Goal: Task Accomplishment & Management: Manage account settings

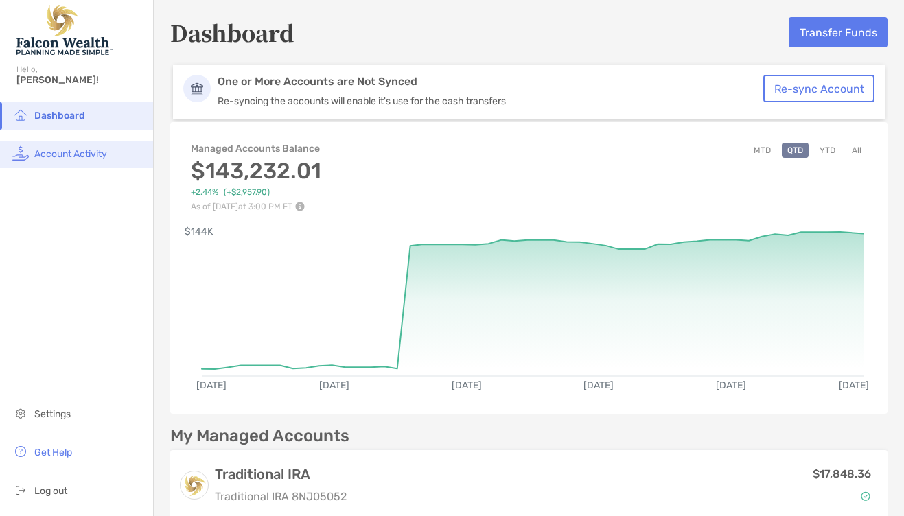
click at [83, 152] on span "Account Activity" at bounding box center [70, 154] width 73 height 12
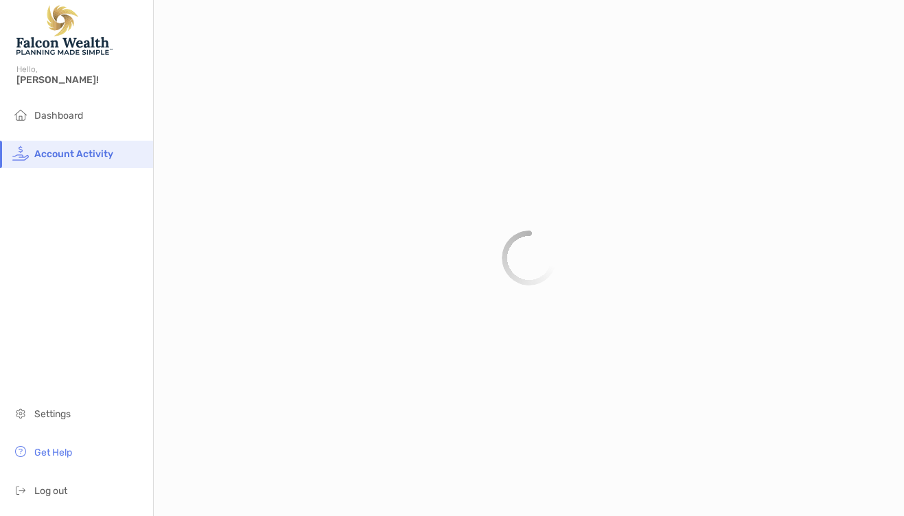
click at [83, 152] on span "Account Activity" at bounding box center [73, 154] width 79 height 12
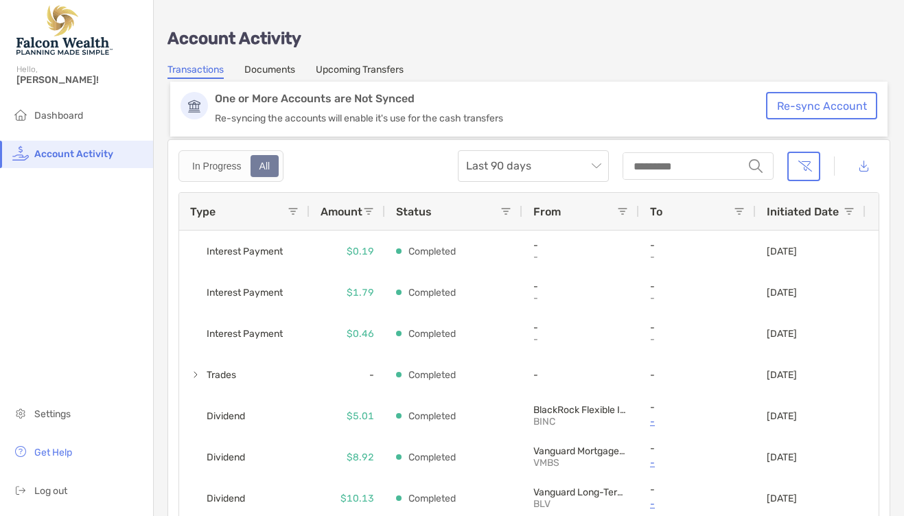
click at [364, 66] on link "Upcoming Transfers" at bounding box center [360, 71] width 88 height 15
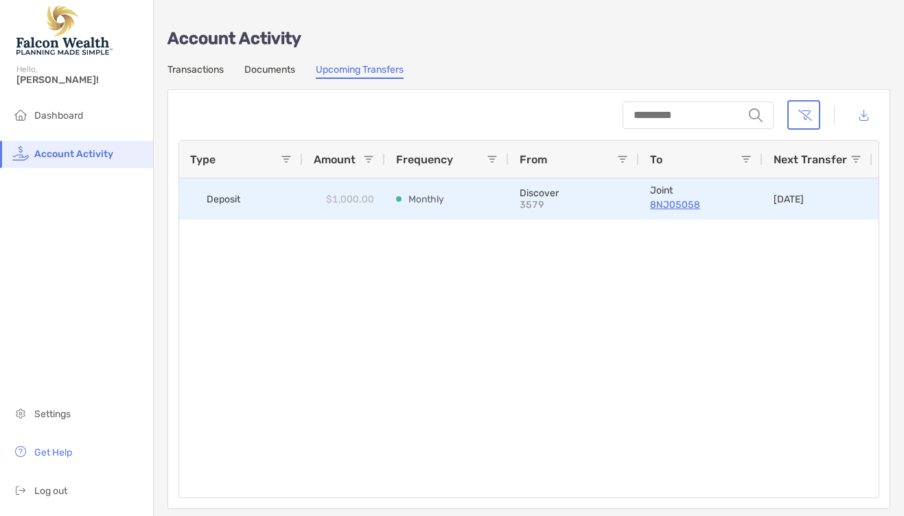
click at [672, 205] on p "8NJ05058" at bounding box center [701, 204] width 102 height 17
click at [420, 193] on p "Monthly" at bounding box center [426, 199] width 36 height 17
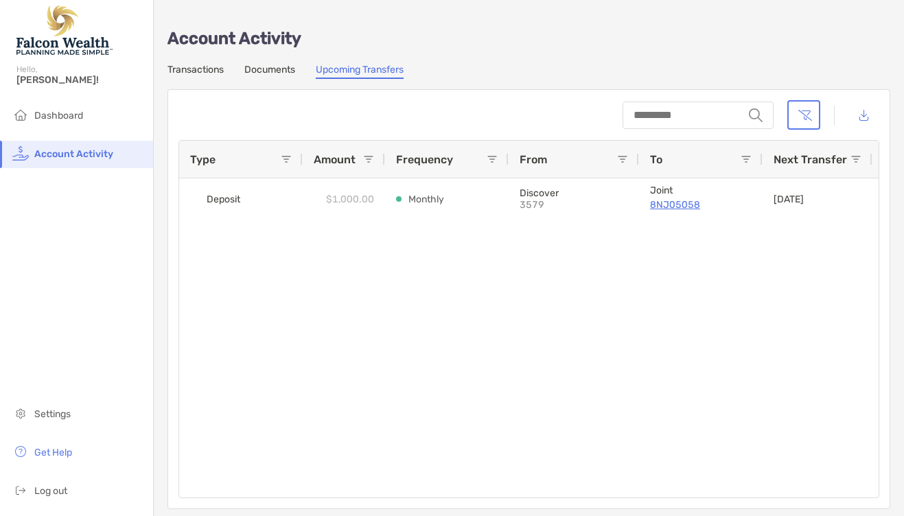
click at [429, 156] on span "Frequency" at bounding box center [424, 159] width 57 height 13
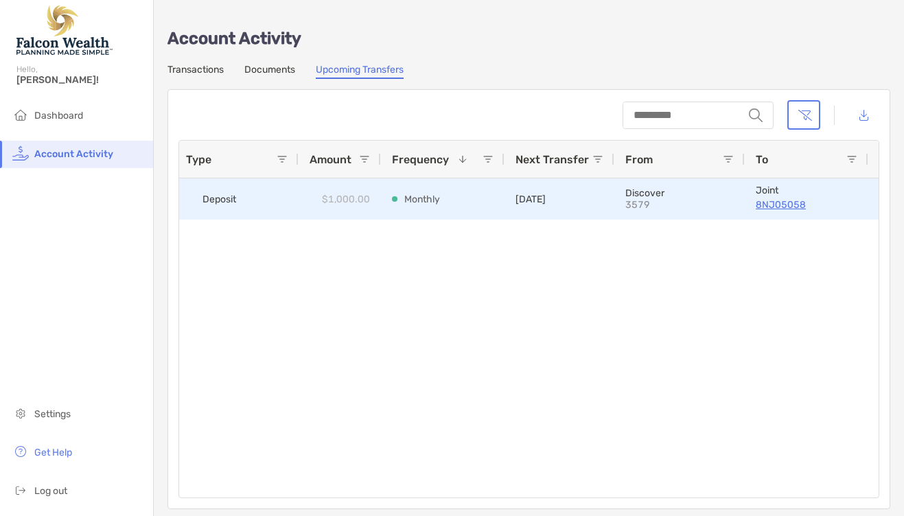
click at [777, 209] on p "8NJ05058" at bounding box center [806, 204] width 102 height 17
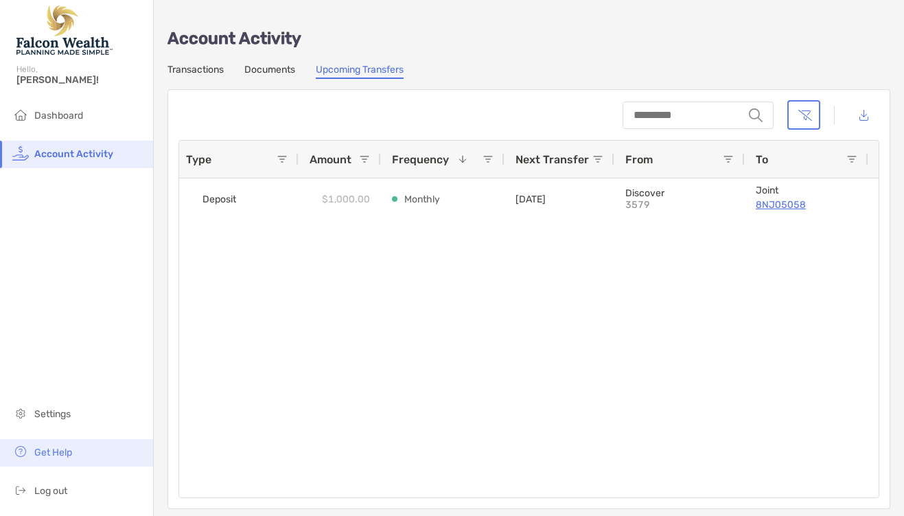
click at [51, 447] on li "Get Help" at bounding box center [76, 452] width 153 height 27
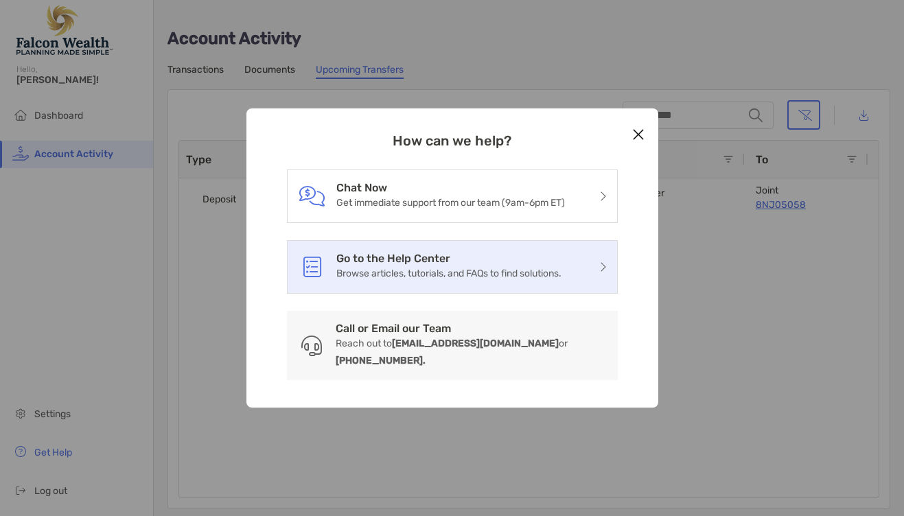
click at [447, 257] on h3 "Go to the Help Center" at bounding box center [448, 258] width 225 height 13
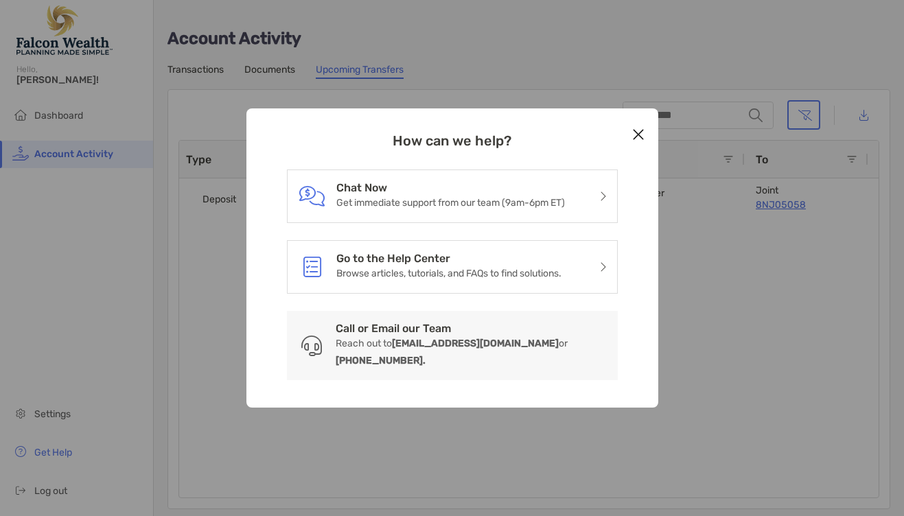
click at [643, 141] on icon "Close modal" at bounding box center [638, 134] width 12 height 16
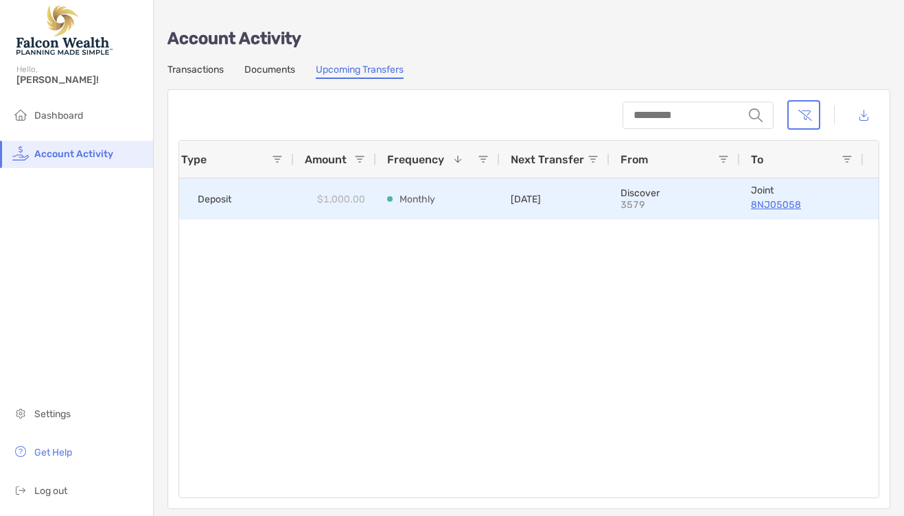
scroll to position [0, 28]
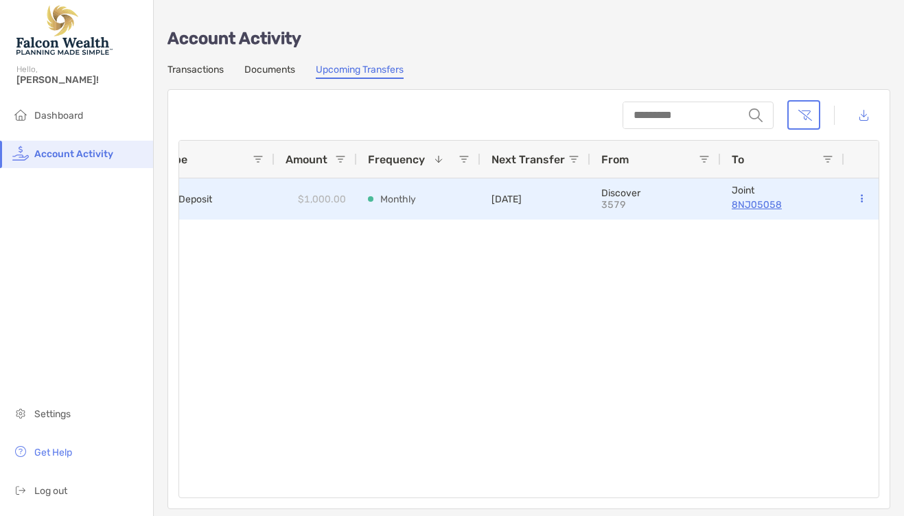
click at [865, 200] on button at bounding box center [861, 199] width 12 height 14
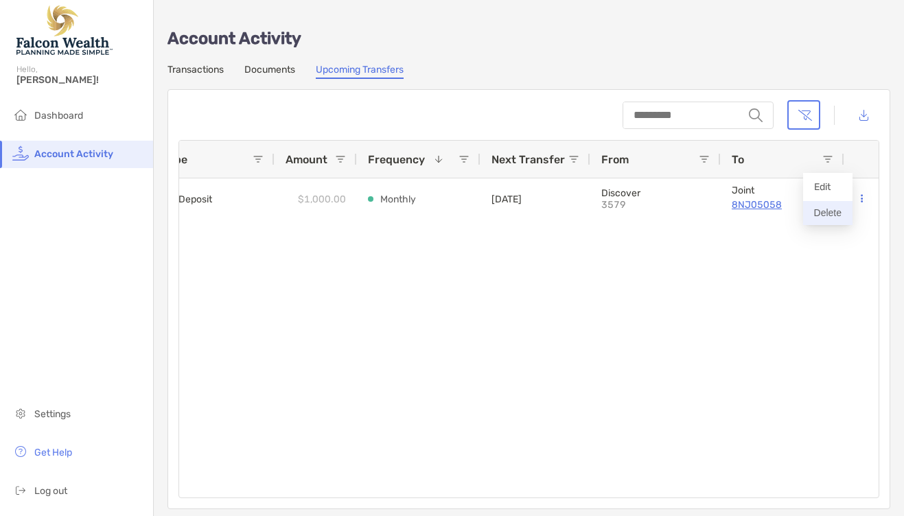
click at [826, 214] on button "Delete" at bounding box center [827, 213] width 49 height 24
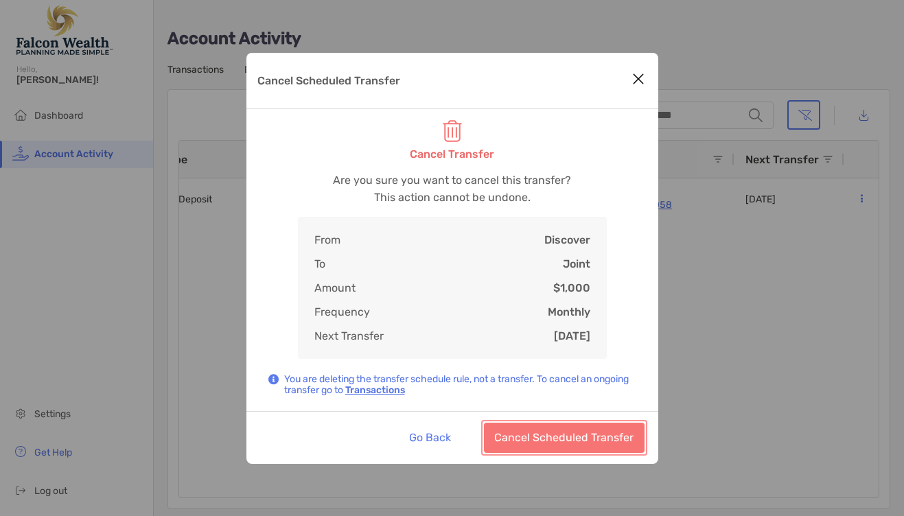
click at [547, 441] on button "Cancel Scheduled Transfer" at bounding box center [564, 438] width 161 height 30
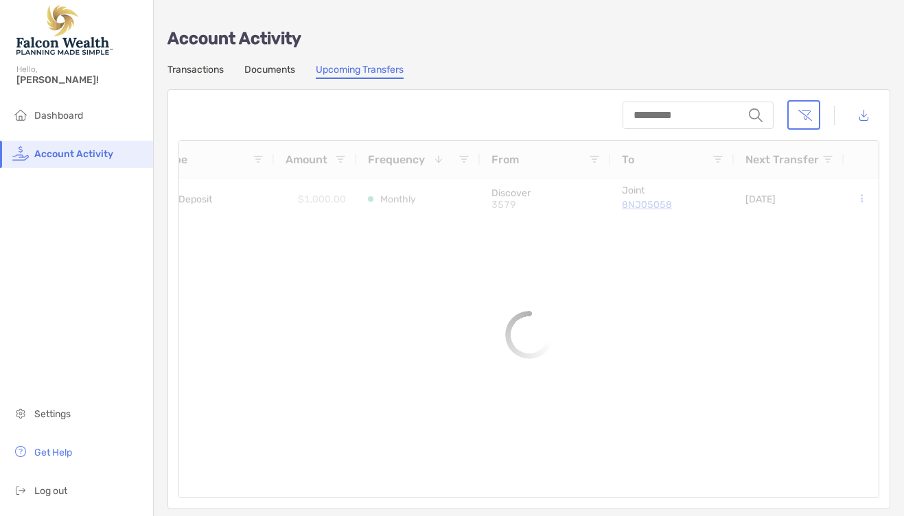
scroll to position [0, 0]
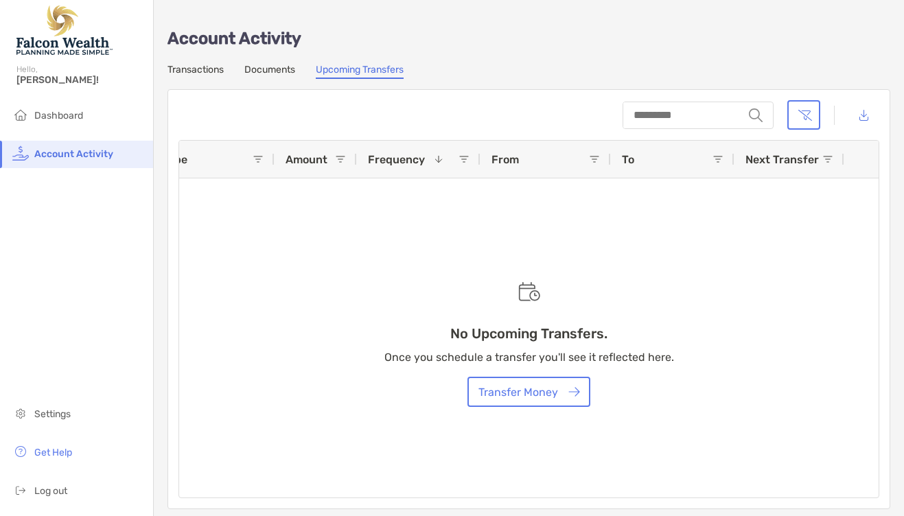
click at [517, 292] on div "No Upcoming Transfers. Once you schedule a transfer you'll see it reflected her…" at bounding box center [529, 344] width 317 height 152
click at [53, 486] on span "Log out" at bounding box center [50, 491] width 33 height 12
